Goal: Task Accomplishment & Management: Use online tool/utility

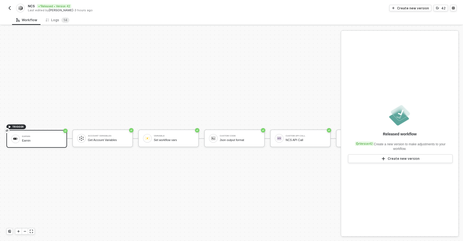
scroll to position [10, 0]
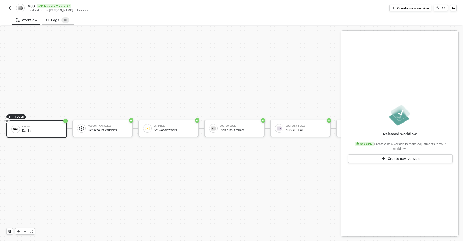
click at [58, 18] on div "Logs 1 6" at bounding box center [58, 19] width 24 height 5
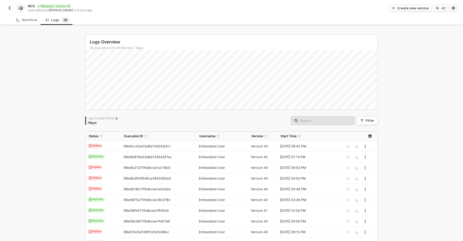
click at [52, 21] on div "Logs 1 6" at bounding box center [58, 19] width 24 height 5
click at [25, 19] on div "Workflow" at bounding box center [26, 20] width 21 height 4
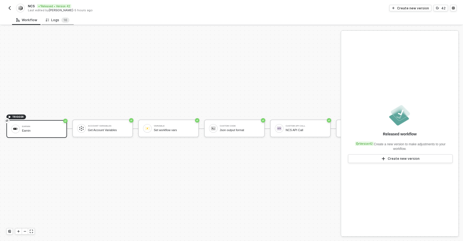
click at [53, 19] on div "Logs 1 6" at bounding box center [58, 19] width 24 height 5
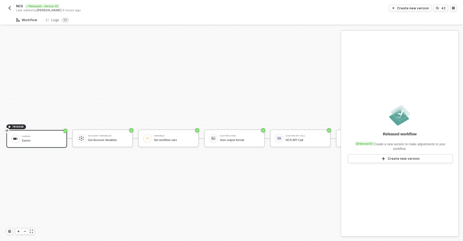
scroll to position [10, 0]
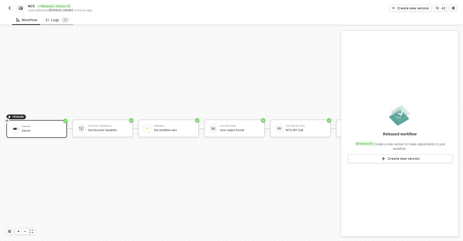
click at [59, 16] on div "Logs 1 7" at bounding box center [58, 20] width 32 height 10
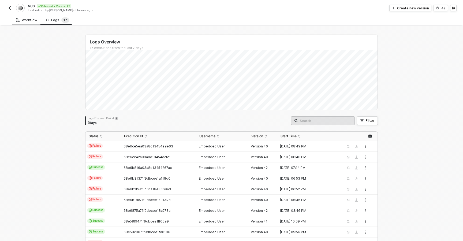
click at [33, 21] on div "Workflow" at bounding box center [26, 20] width 21 height 4
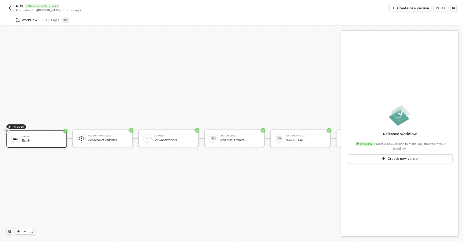
scroll to position [10, 0]
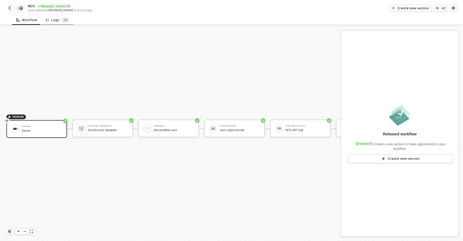
click at [58, 19] on div "Logs 1 9" at bounding box center [58, 19] width 24 height 5
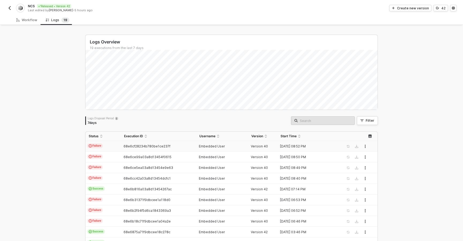
click at [109, 145] on td "Failure" at bounding box center [102, 146] width 35 height 11
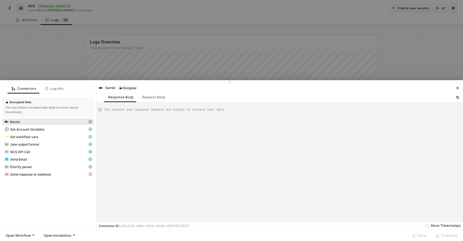
scroll to position [48, 0]
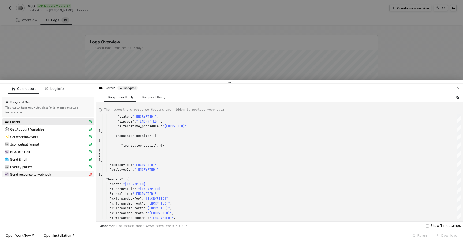
click at [16, 173] on span "Send response to webhook" at bounding box center [30, 174] width 41 height 4
type textarea "{ "statusCode": 404, "message": "[ENCRYPTED]" }"
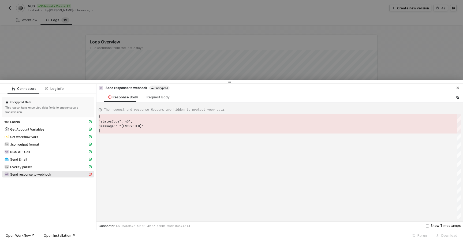
scroll to position [14, 0]
